Goal: Task Accomplishment & Management: Manage account settings

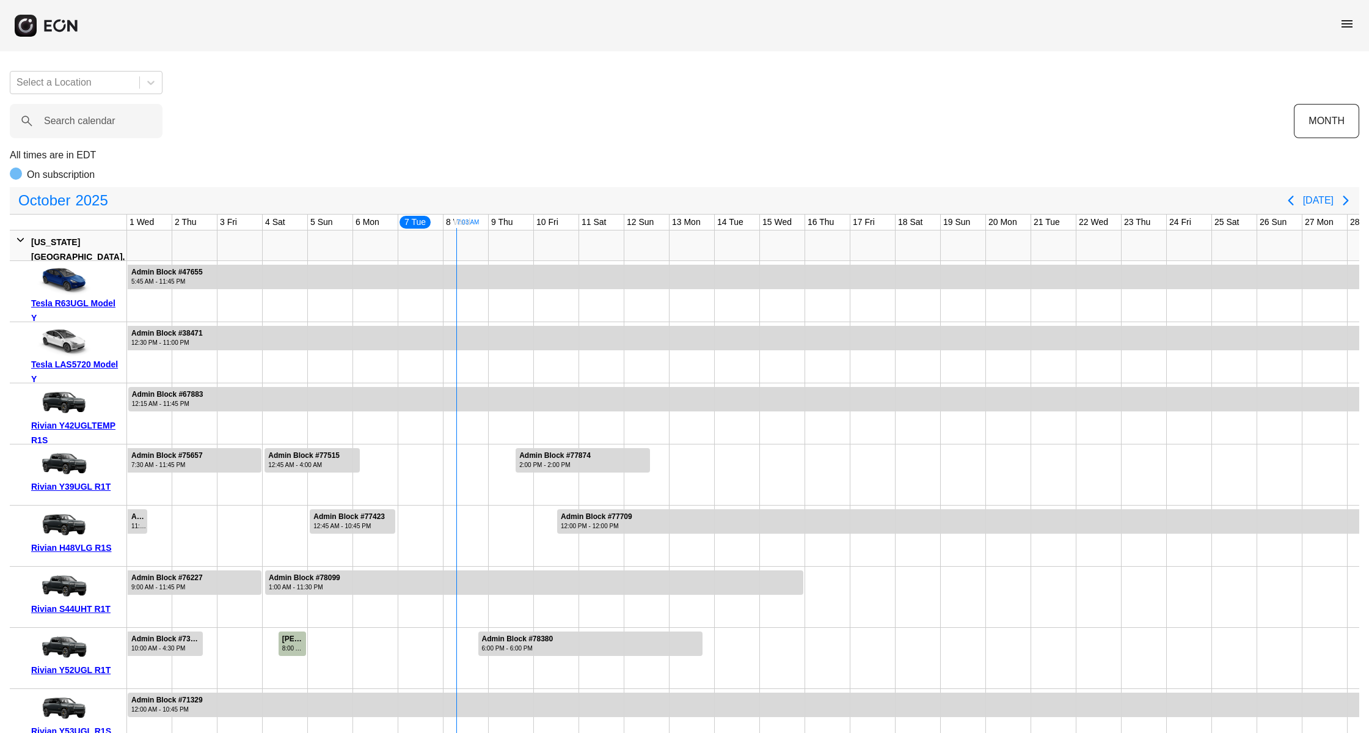
scroll to position [0, 51]
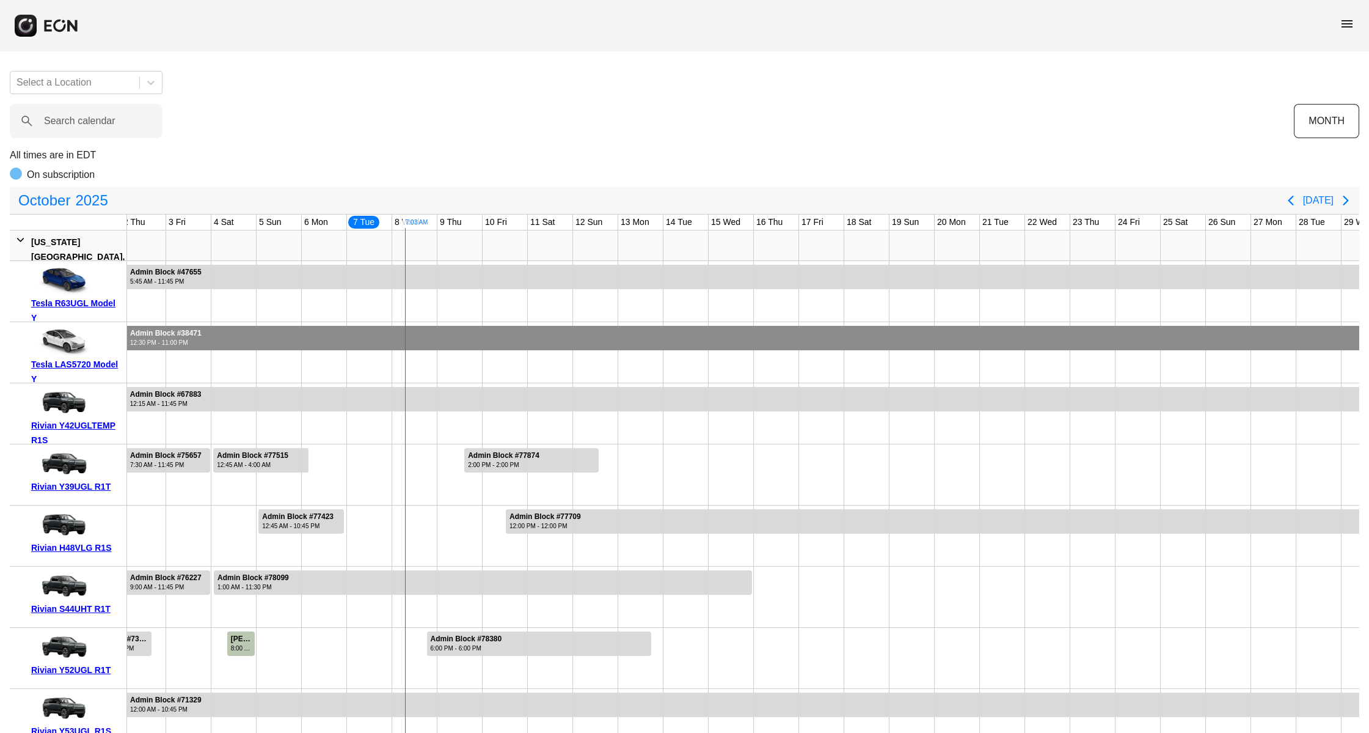
click at [353, 336] on div at bounding box center [776, 338] width 1400 height 24
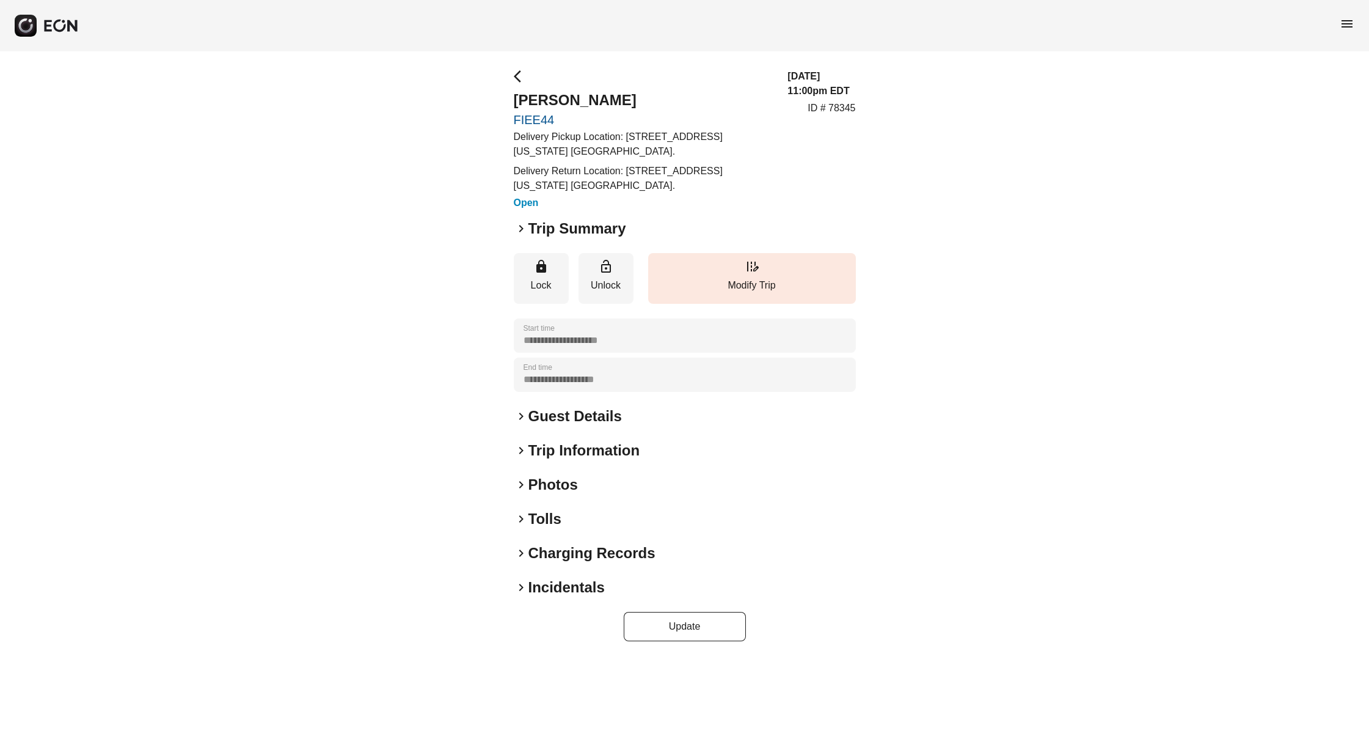
click at [551, 219] on h2 "Trip Summary" at bounding box center [578, 229] width 98 height 20
